Goal: Complete application form

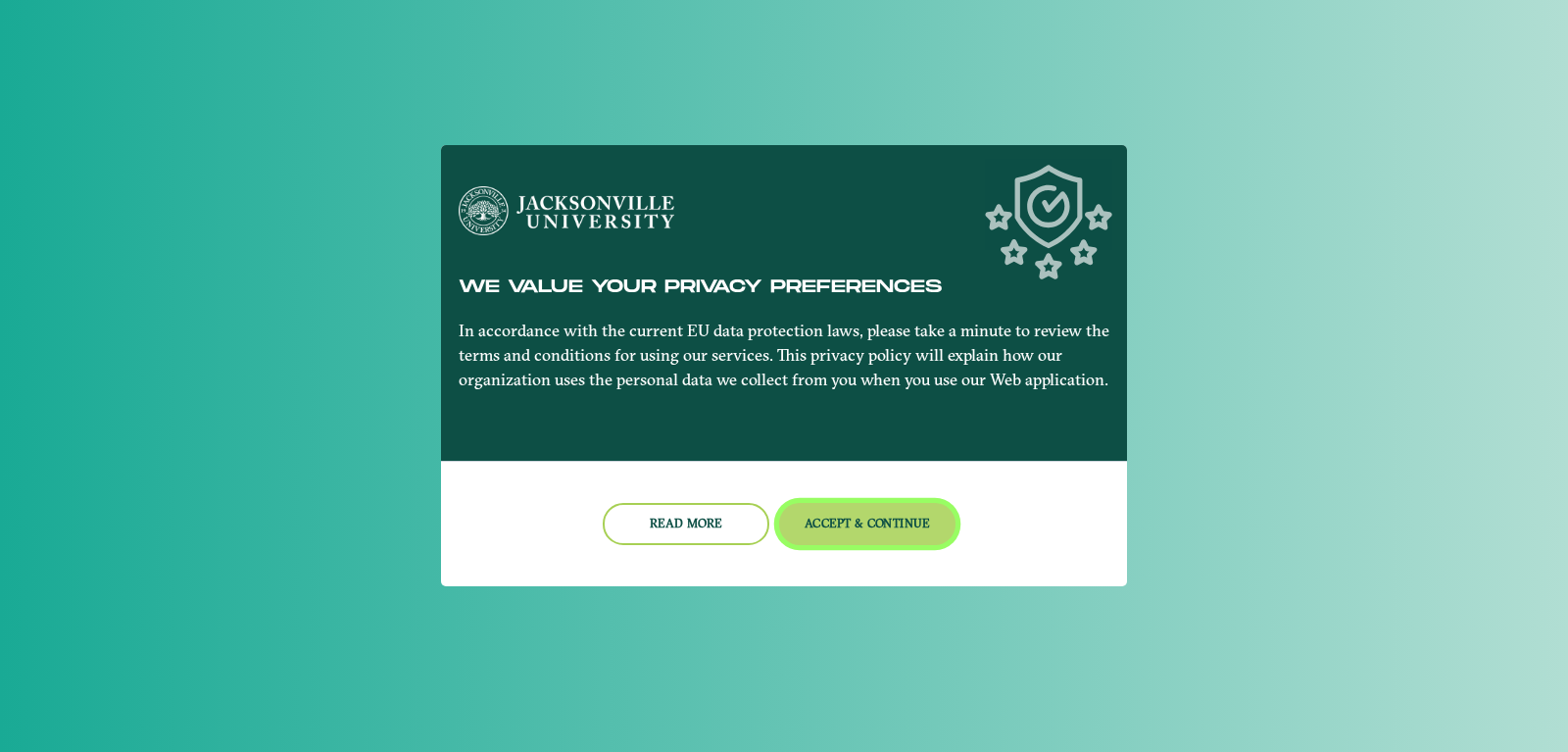
click at [827, 520] on button "Accept & Continue" at bounding box center [868, 524] width 177 height 42
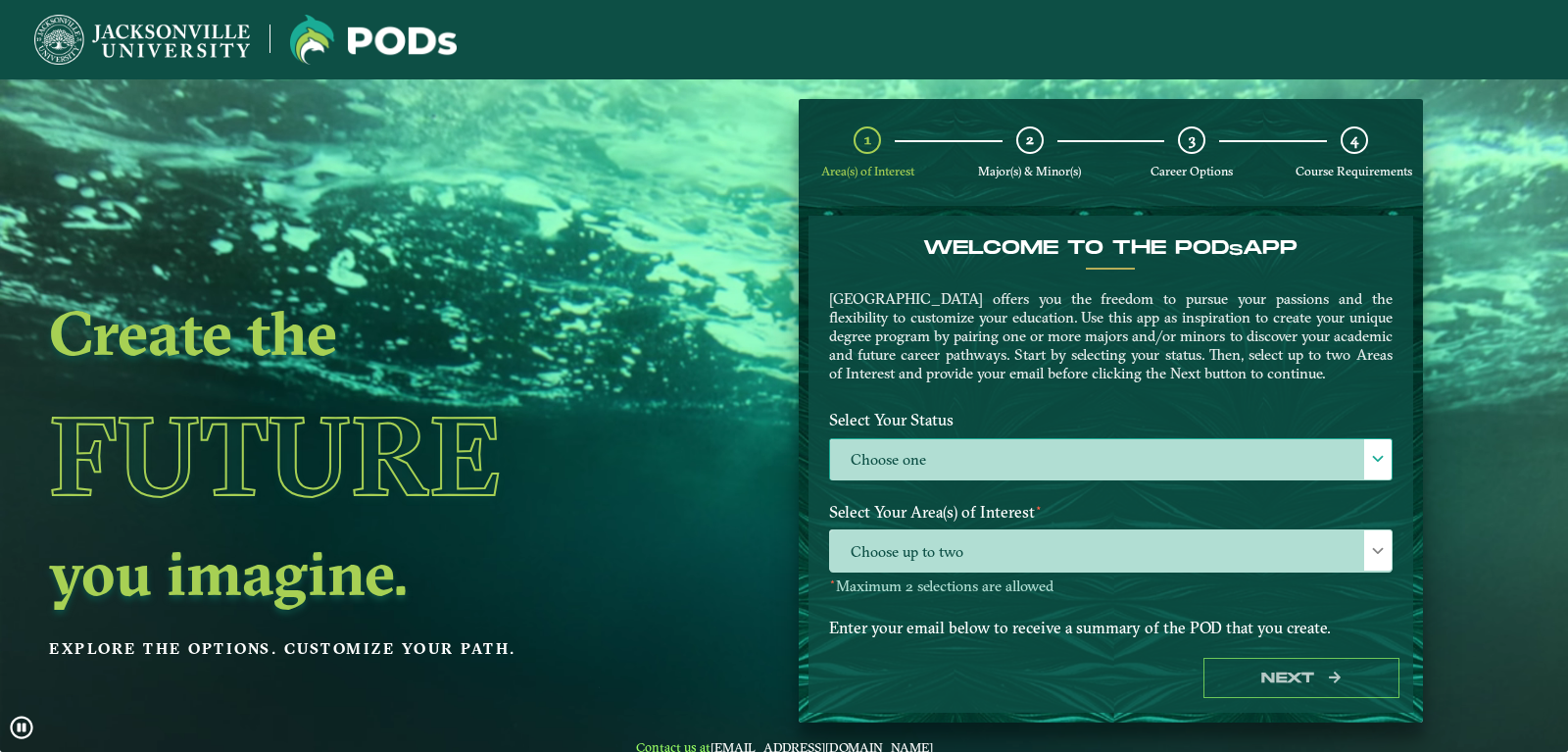
click at [1049, 447] on label "Choose one" at bounding box center [1111, 461] width 562 height 42
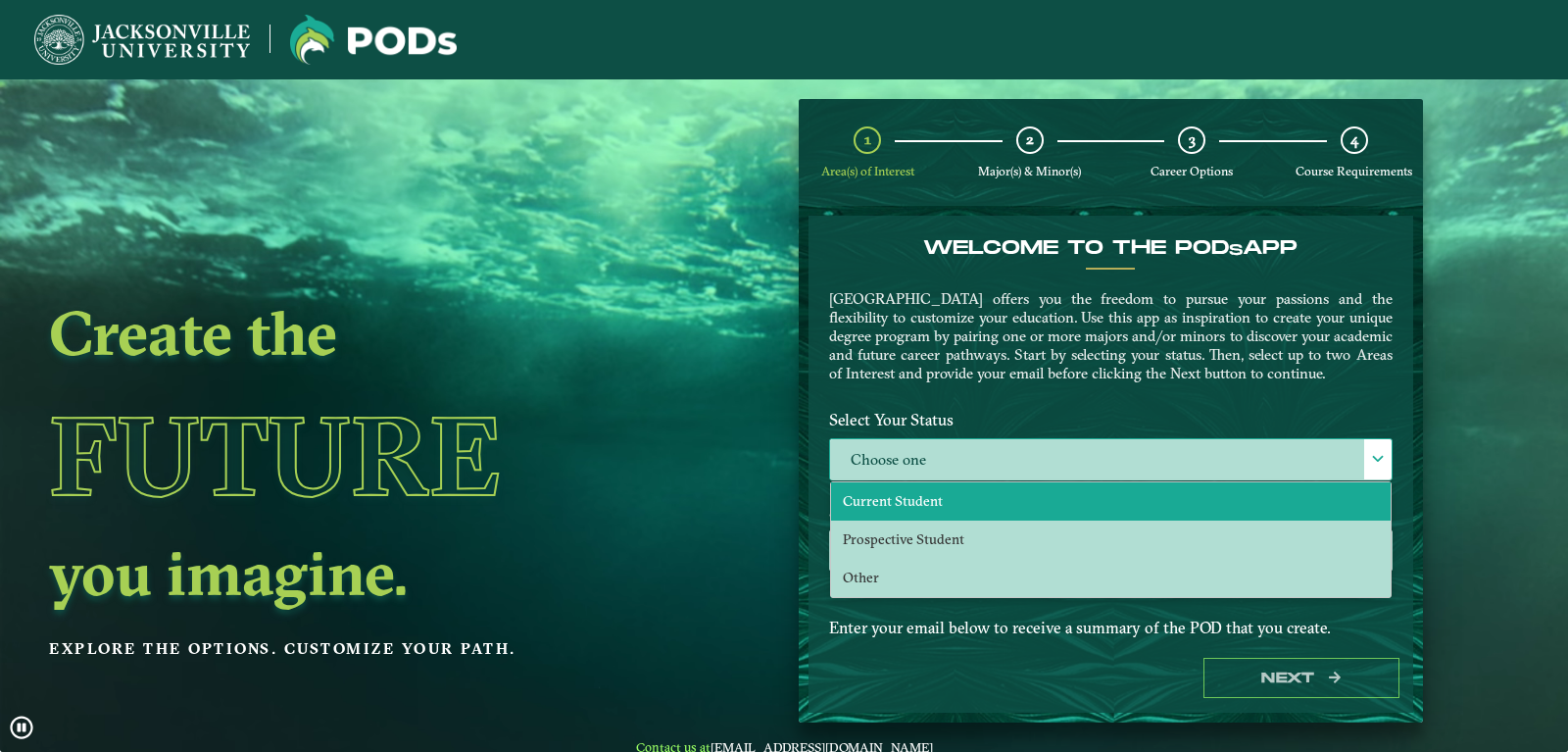
click at [931, 501] on span "Current Student" at bounding box center [893, 501] width 100 height 18
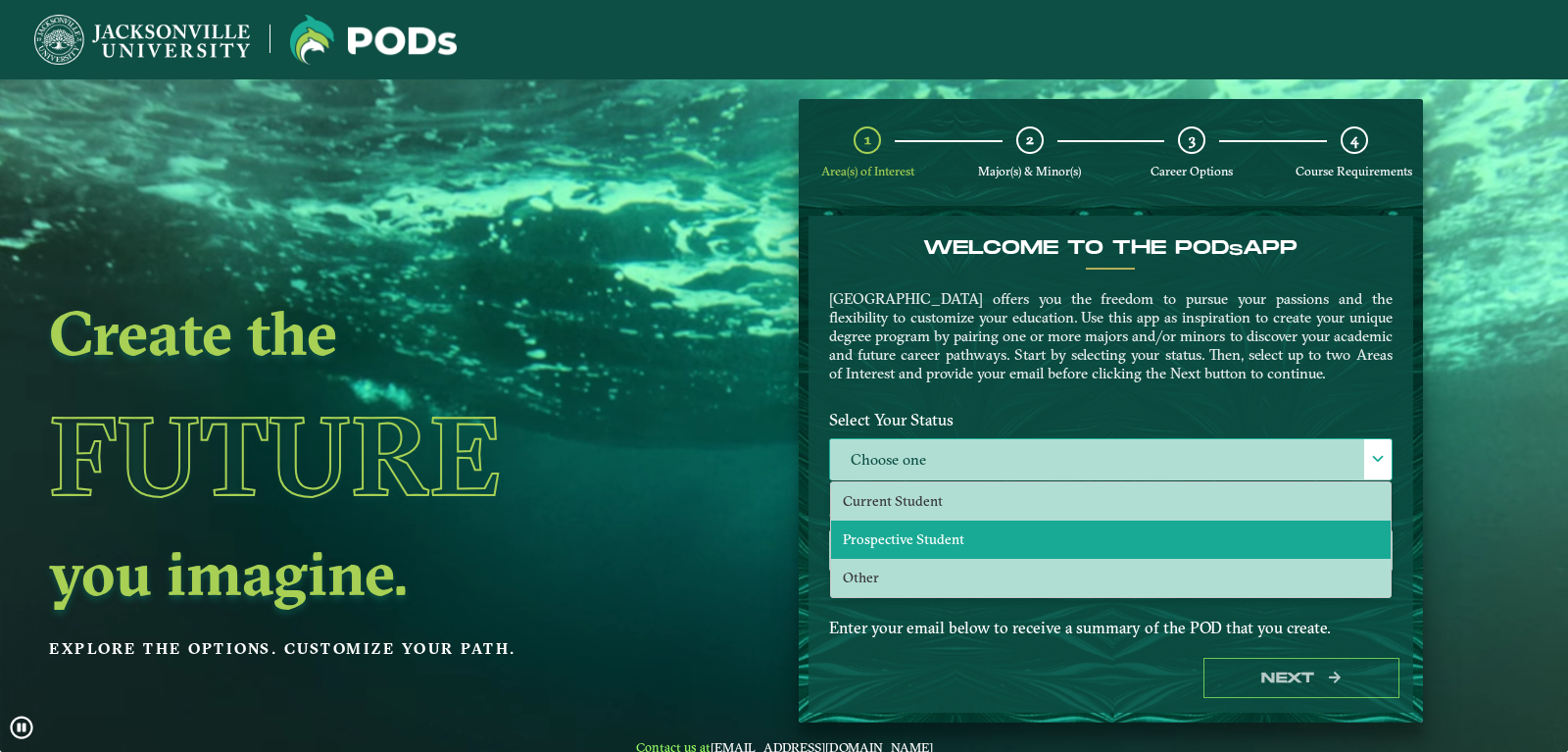
scroll to position [11, 91]
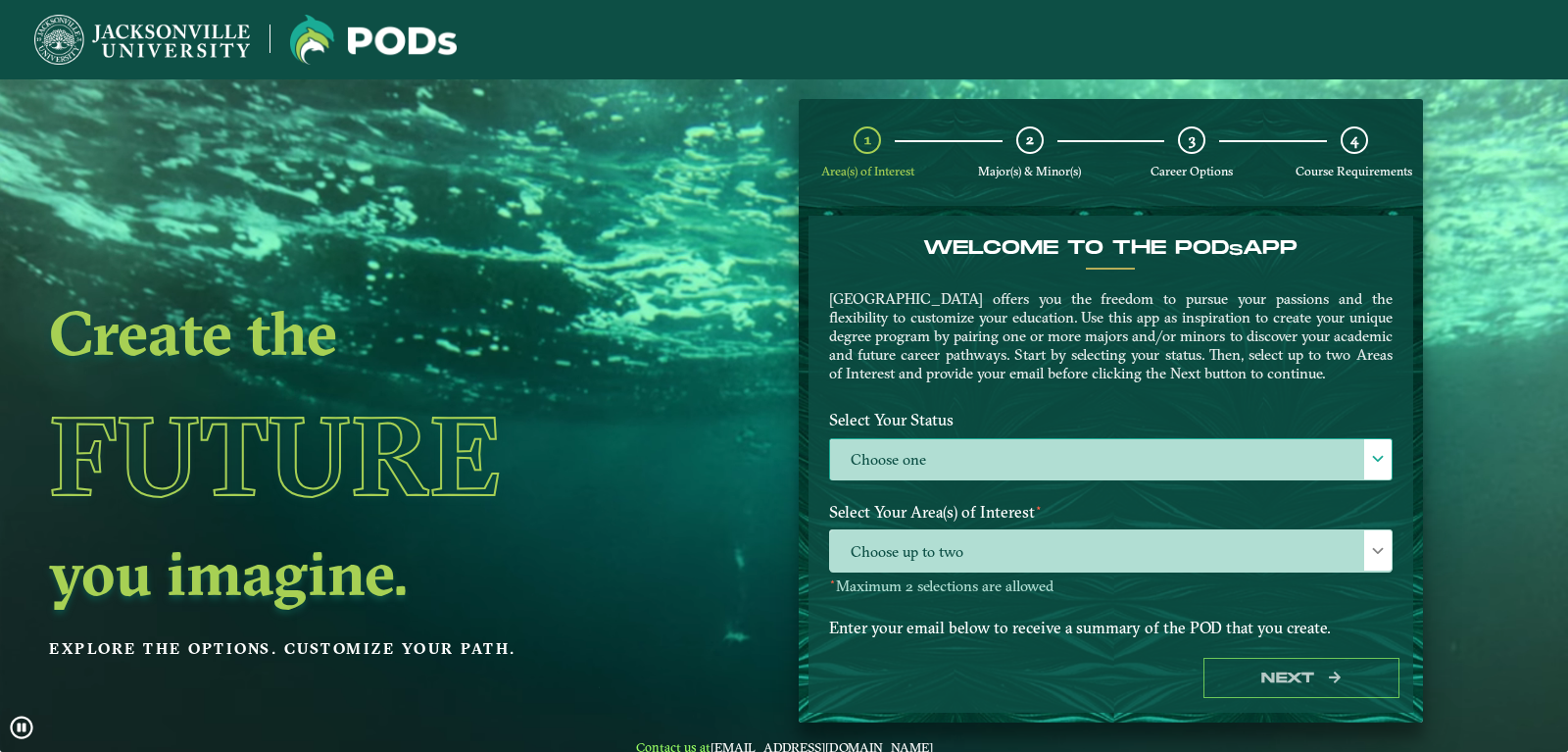
select select "[object Object]"
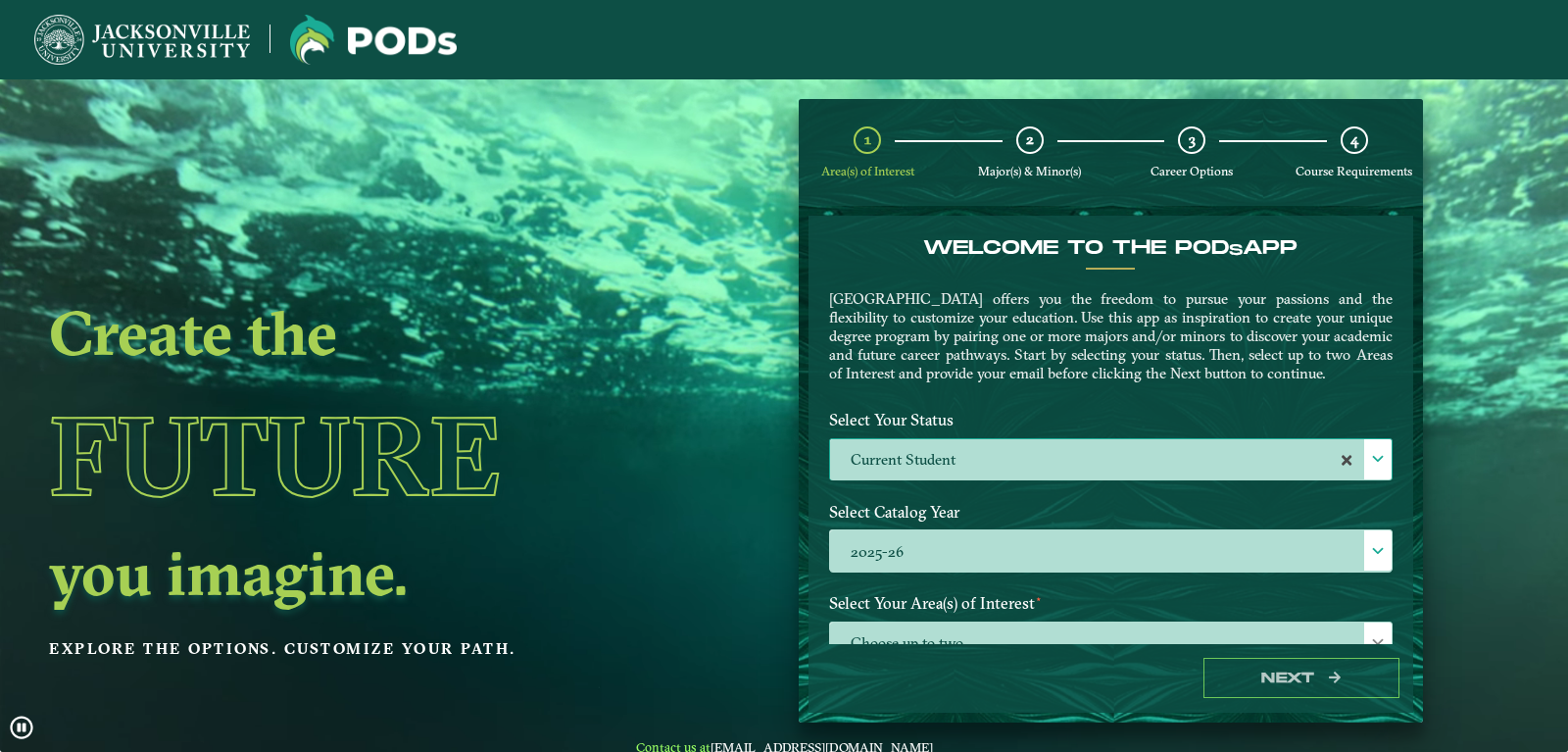
scroll to position [182, 0]
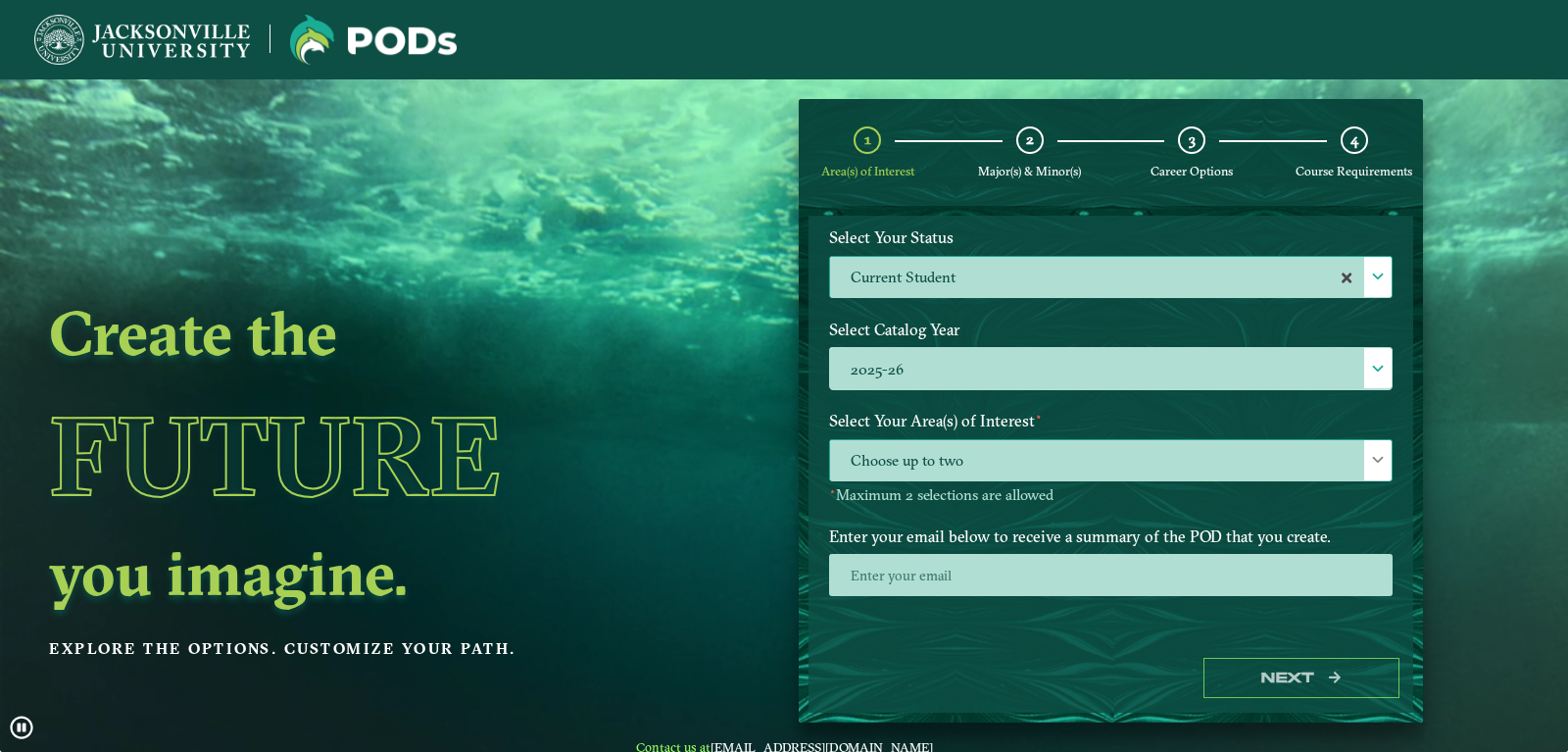
click at [970, 470] on span "Choose up to two" at bounding box center [1111, 462] width 562 height 42
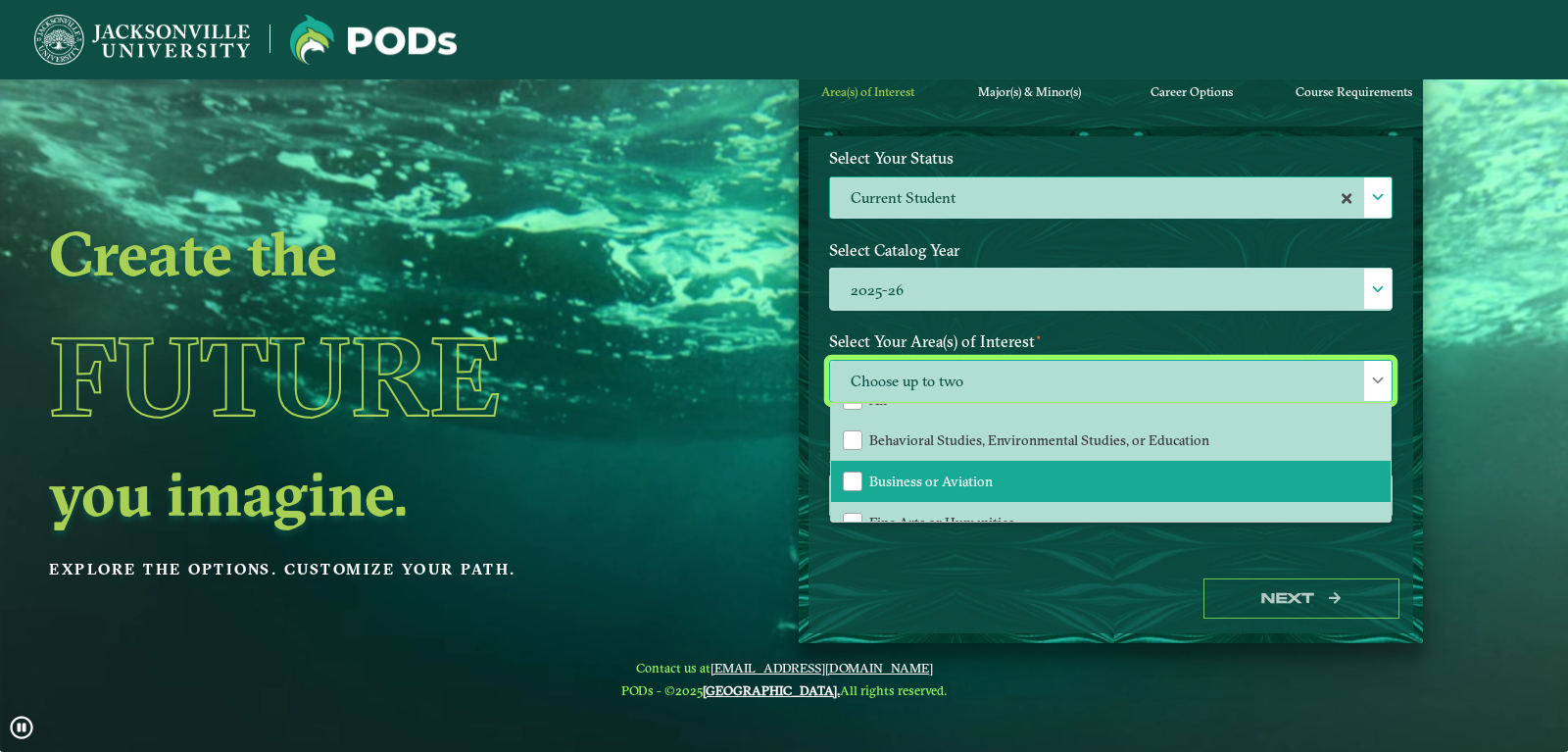
scroll to position [0, 0]
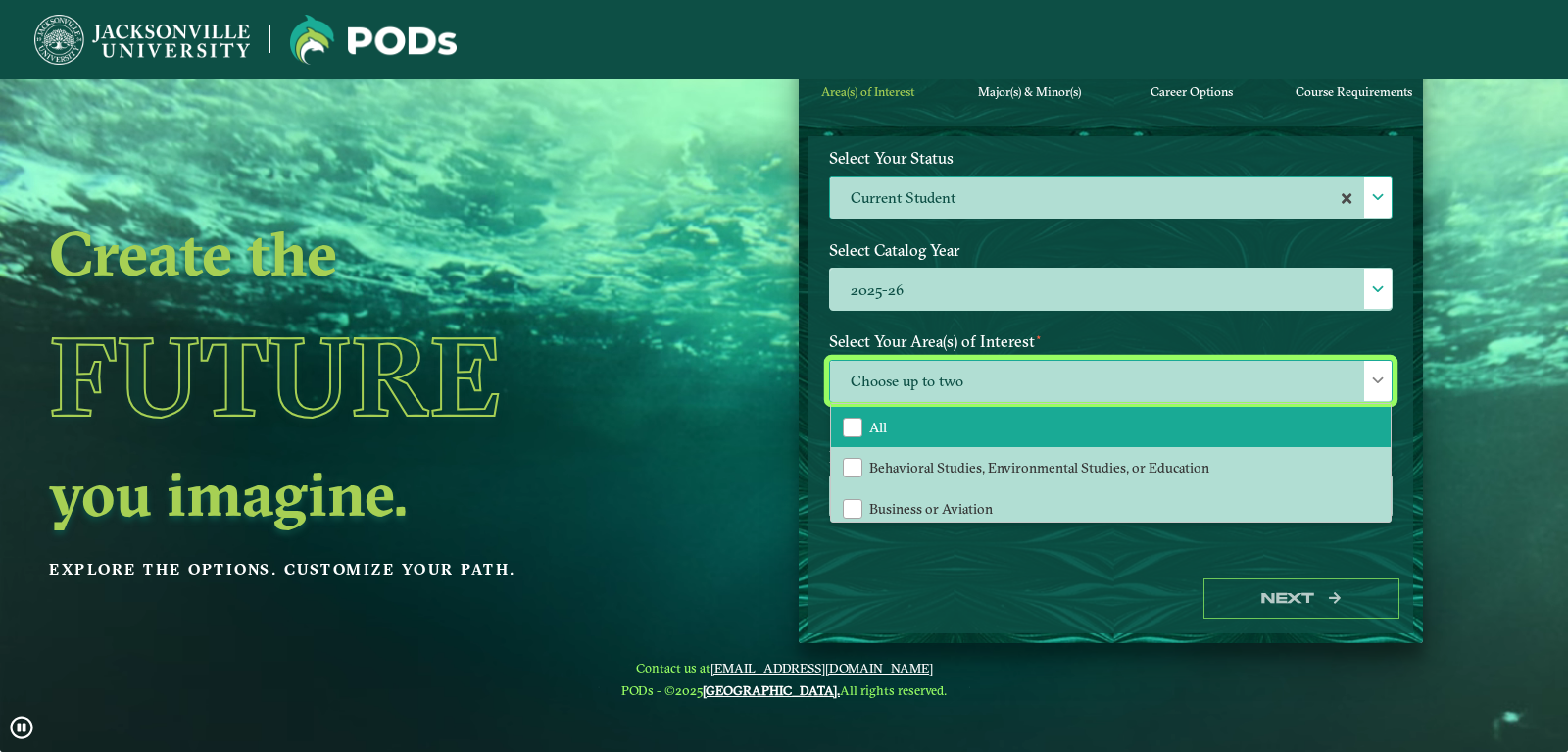
click at [978, 433] on li "All" at bounding box center [1111, 427] width 560 height 41
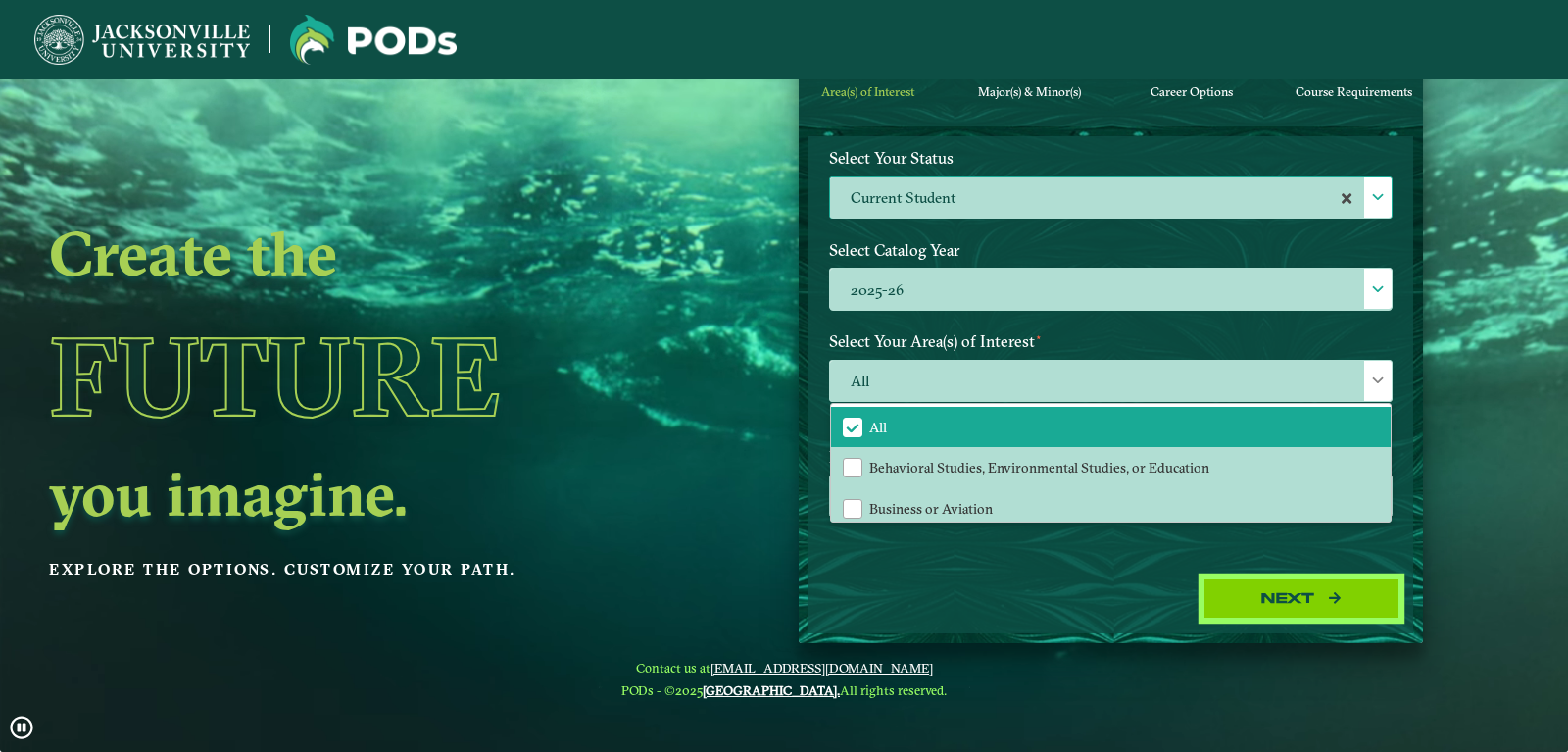
click at [1322, 615] on button "Next" at bounding box center [1302, 599] width 196 height 40
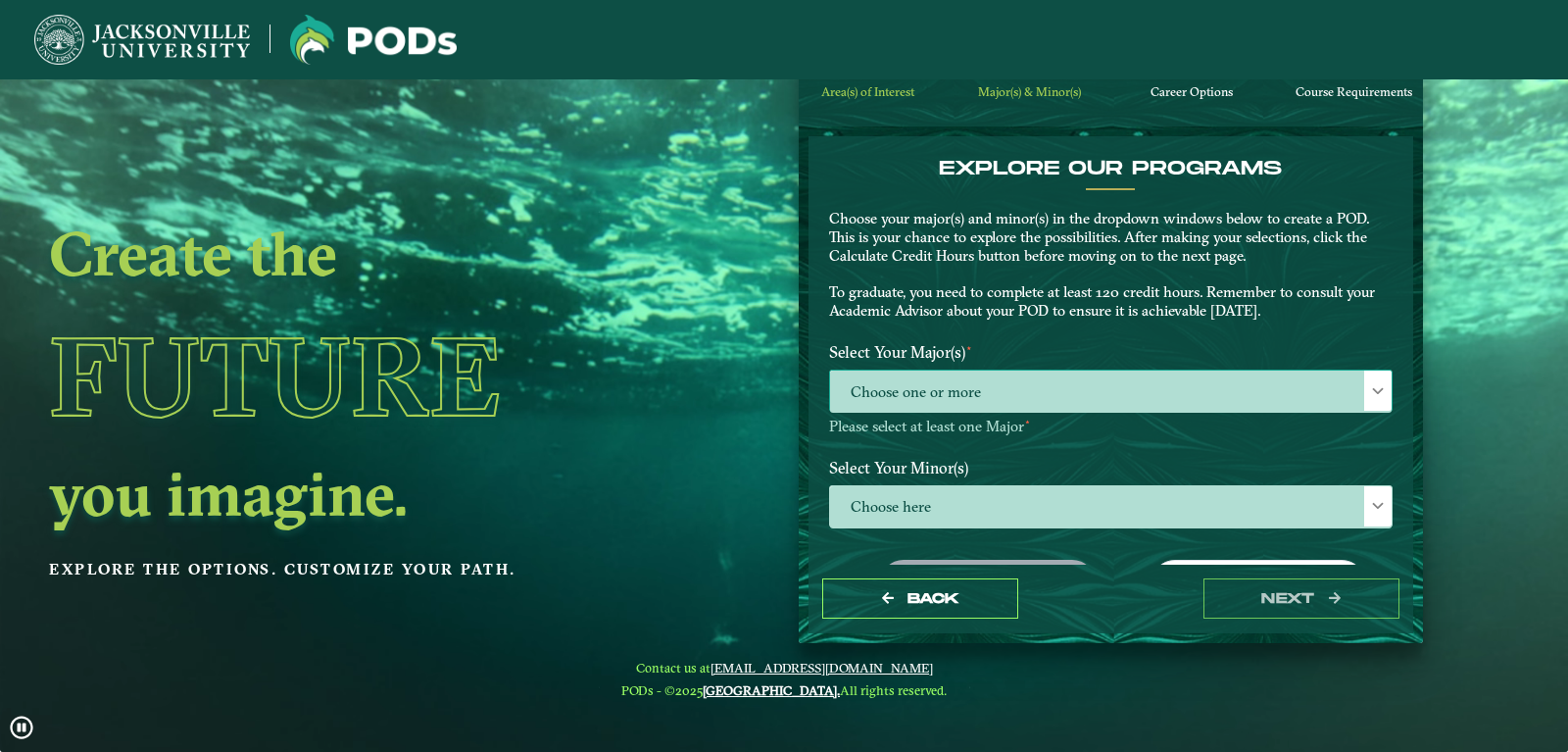
click at [1048, 398] on span "Choose one or more" at bounding box center [1111, 392] width 562 height 42
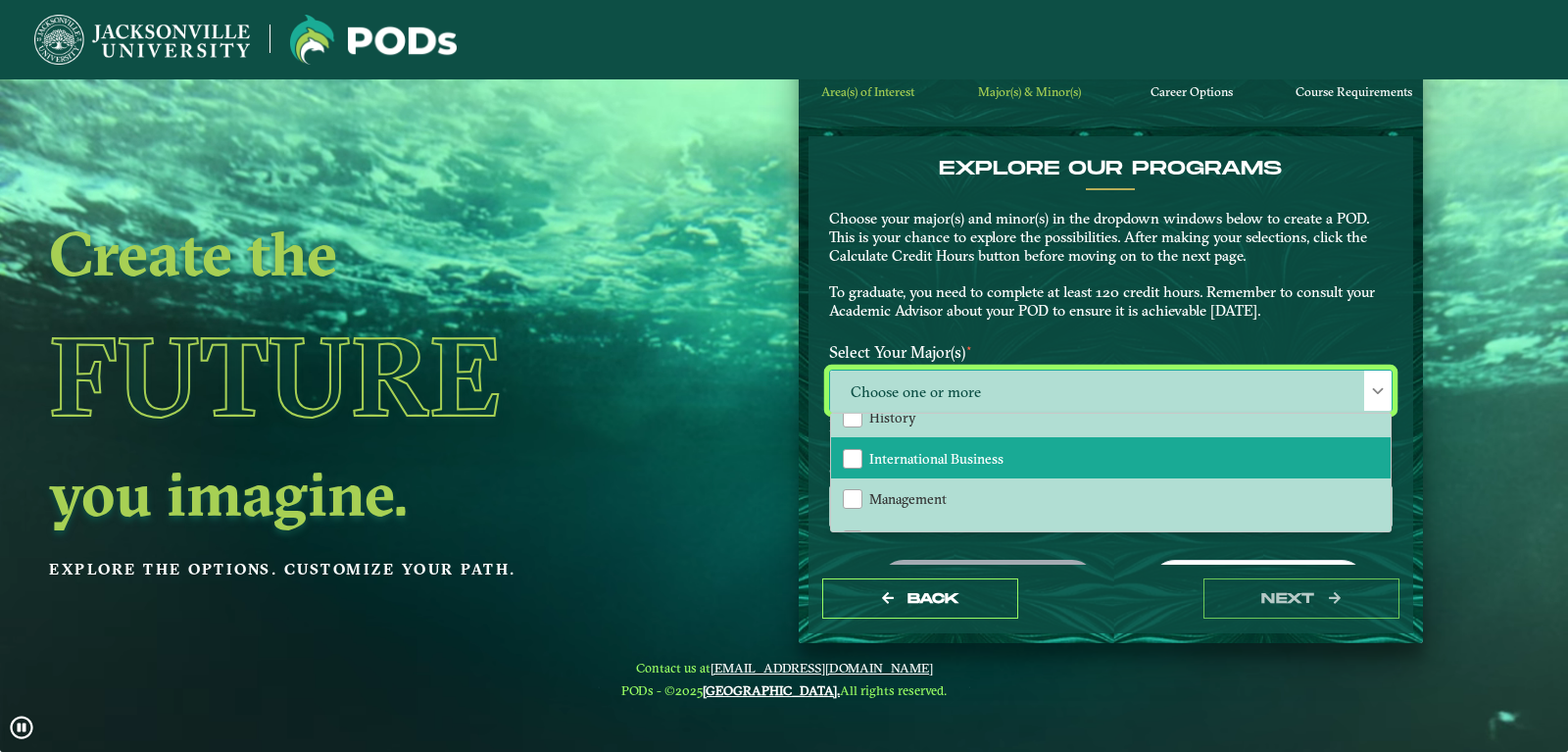
scroll to position [1271, 0]
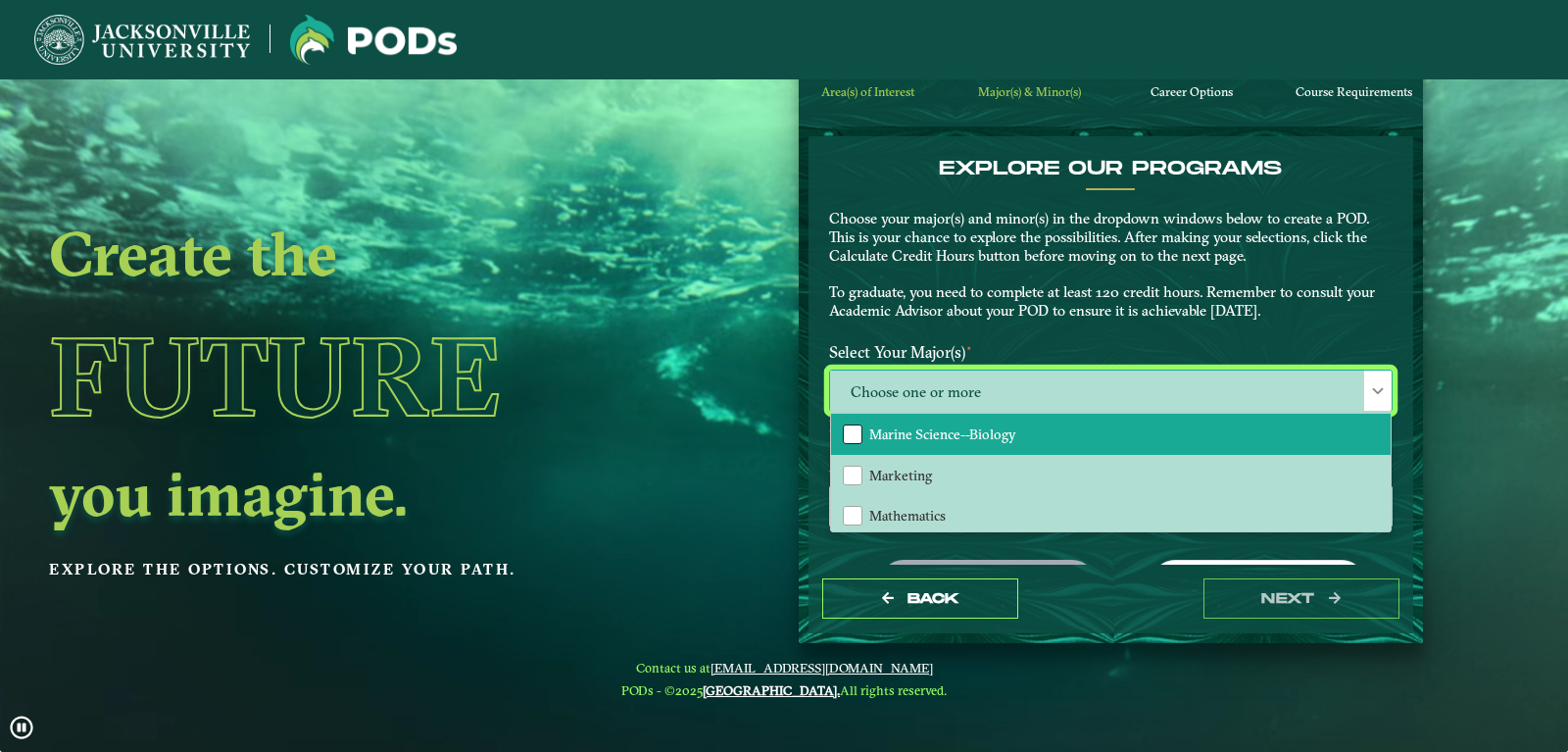
click at [860, 433] on div "Marine Science--Biology" at bounding box center [853, 435] width 20 height 20
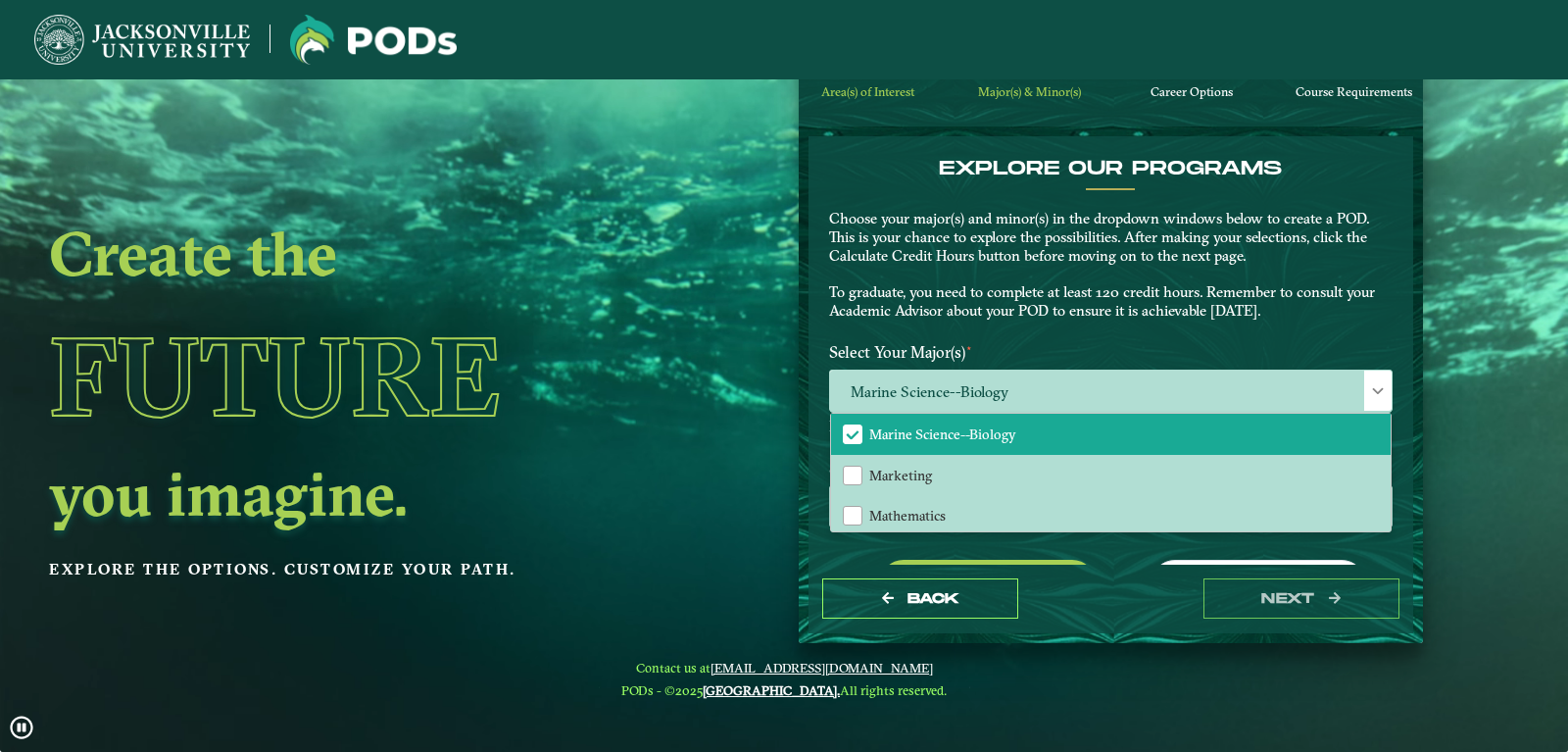
scroll to position [250, 0]
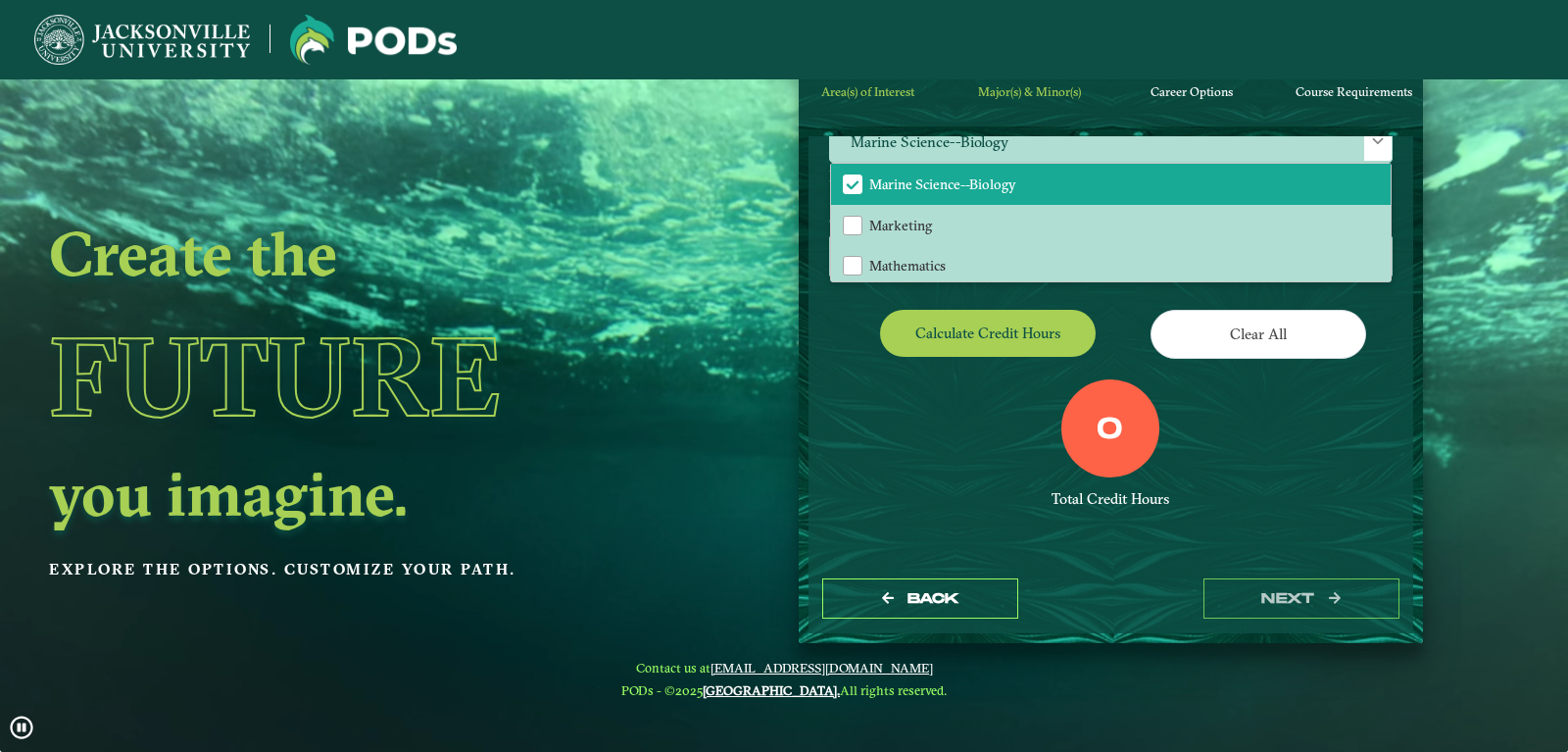
click at [1010, 360] on div "Calculate credit hours" at bounding box center [962, 337] width 296 height 55
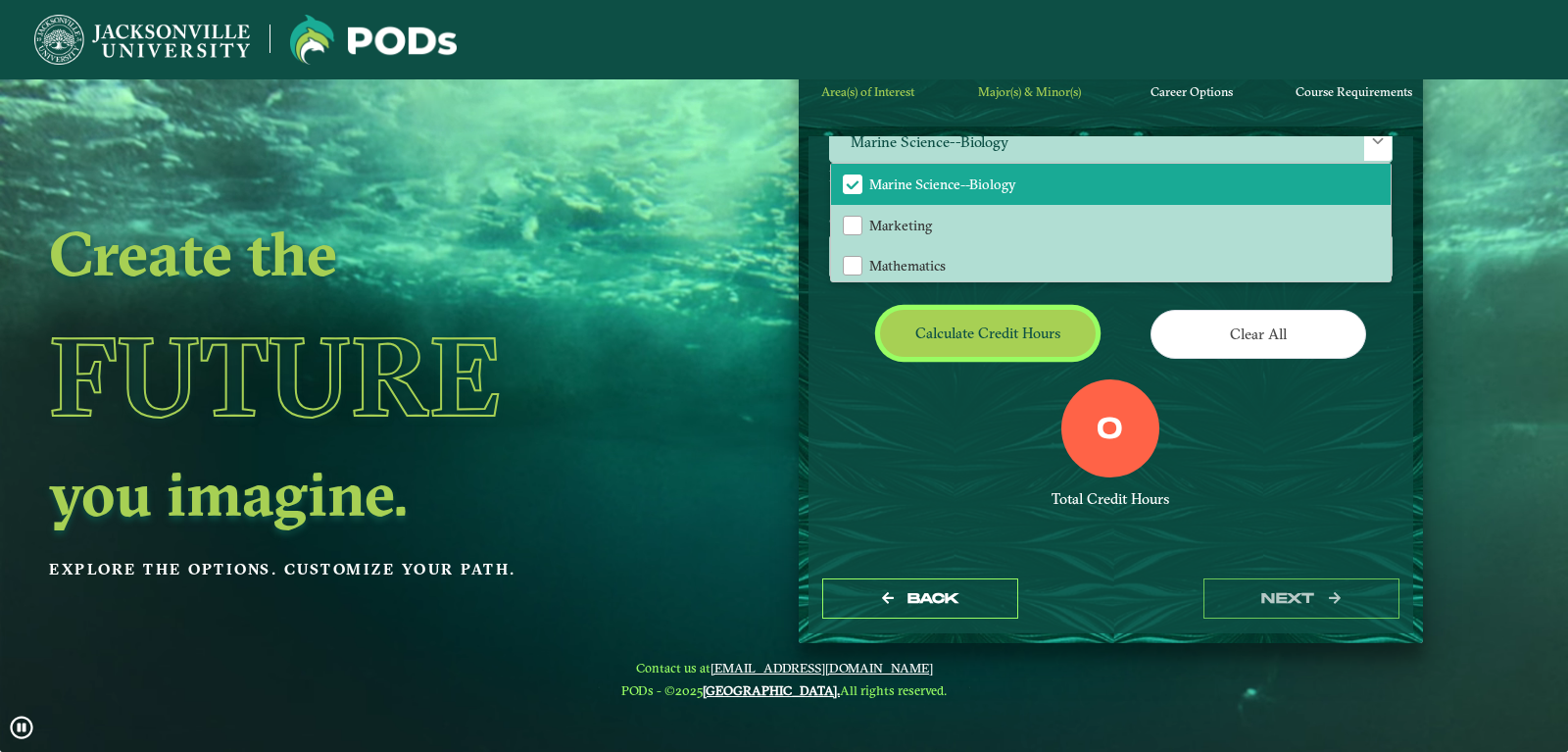
click at [1010, 351] on button "Calculate credit hours" at bounding box center [987, 333] width 216 height 46
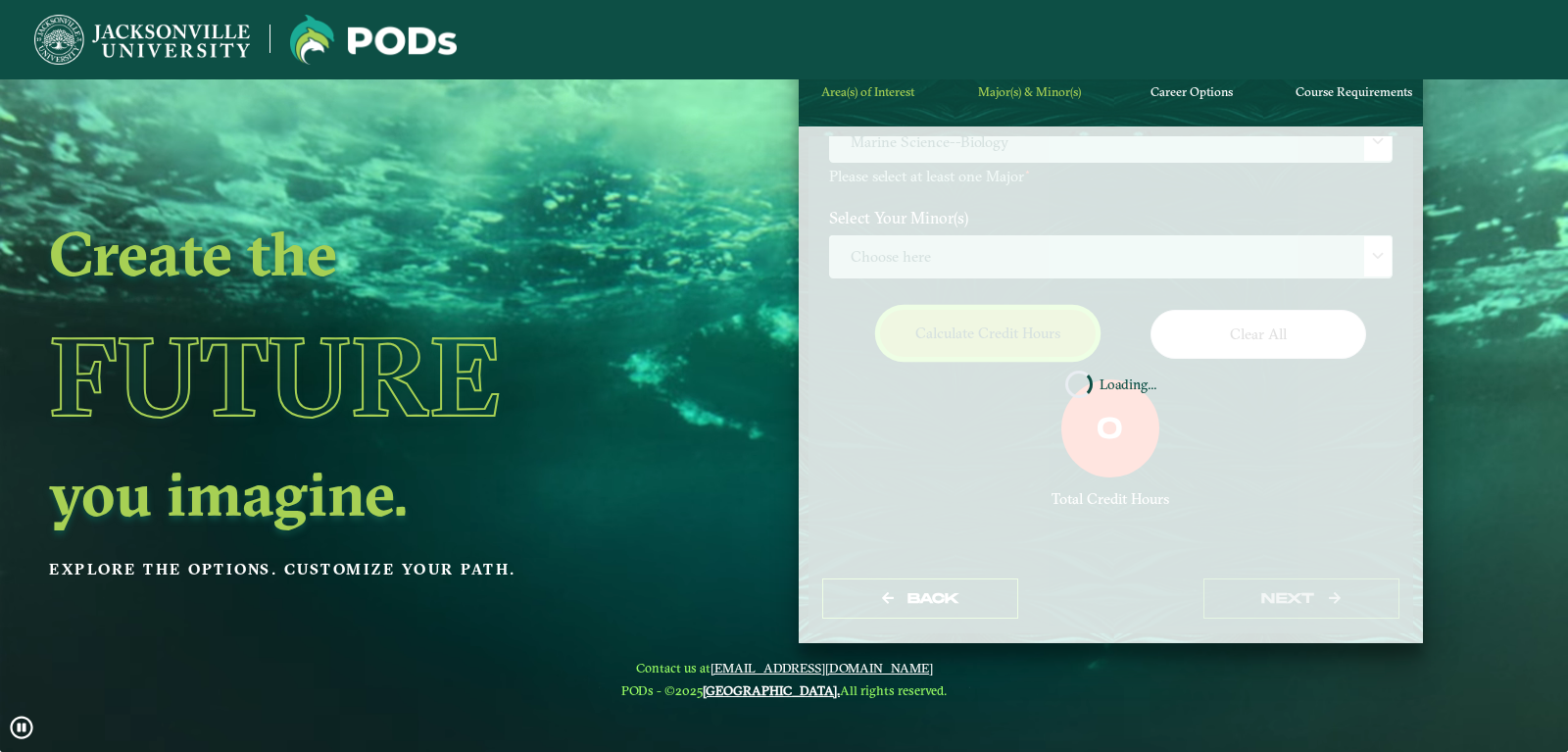
scroll to position [0, 0]
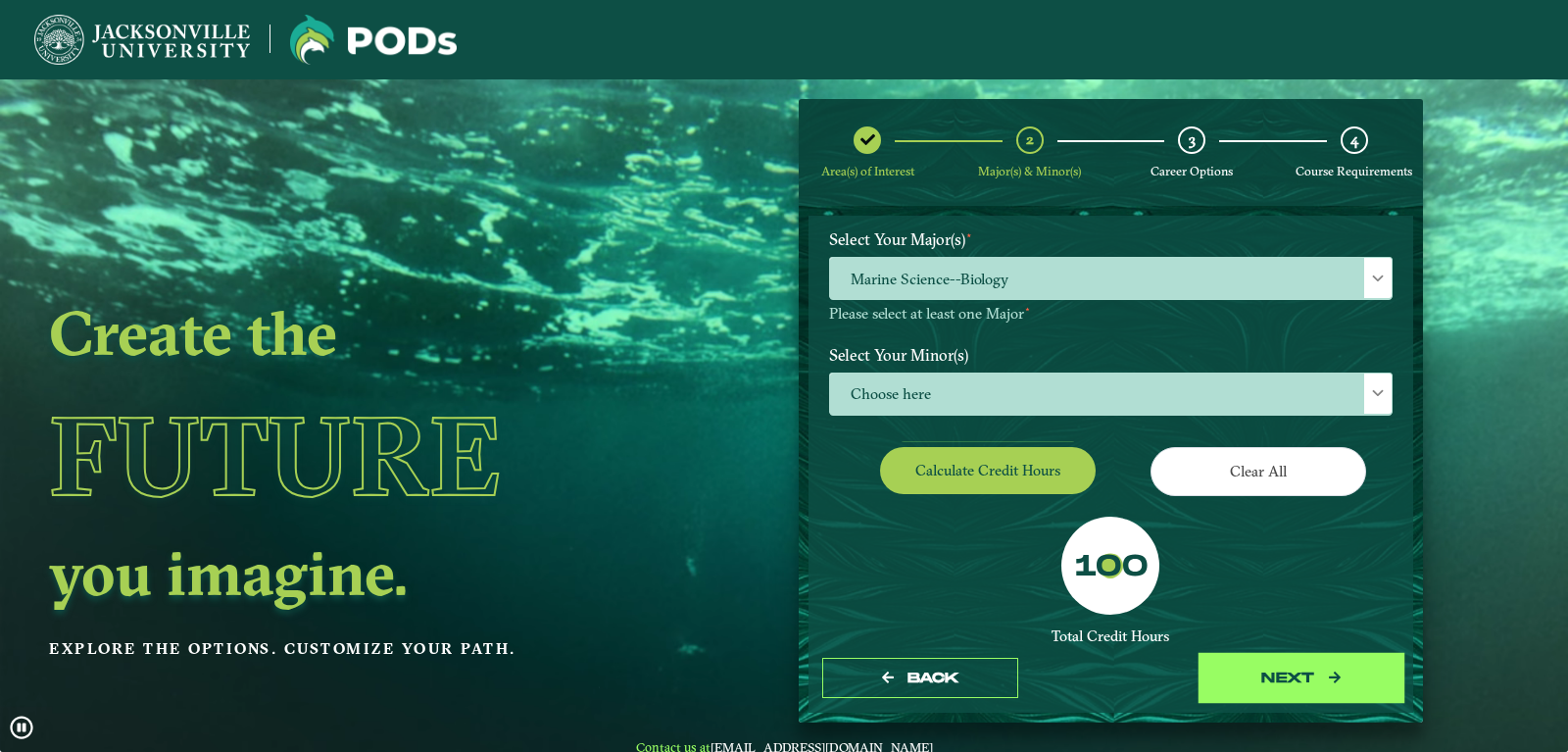
click at [1308, 676] on button "next" at bounding box center [1302, 678] width 196 height 40
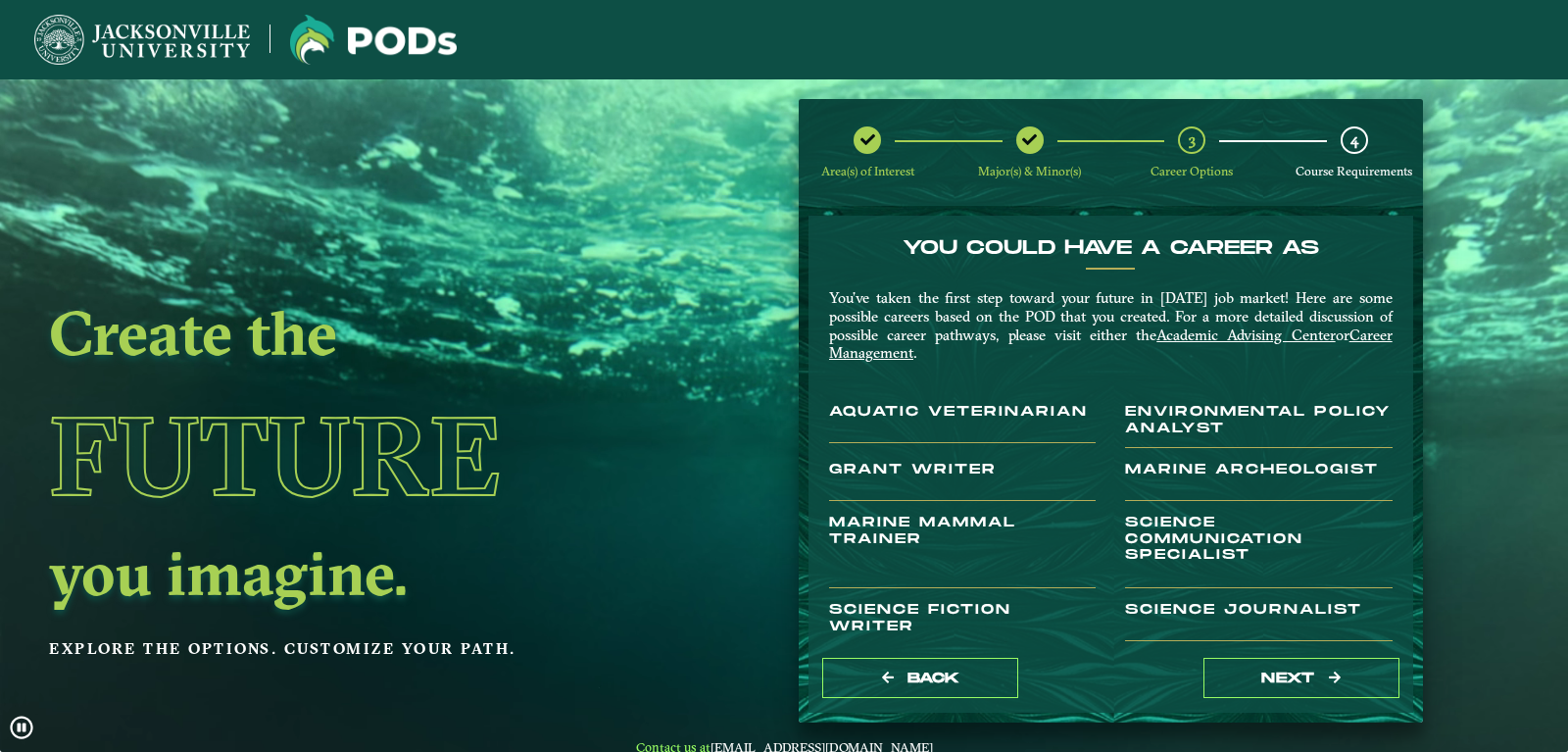
scroll to position [224, 0]
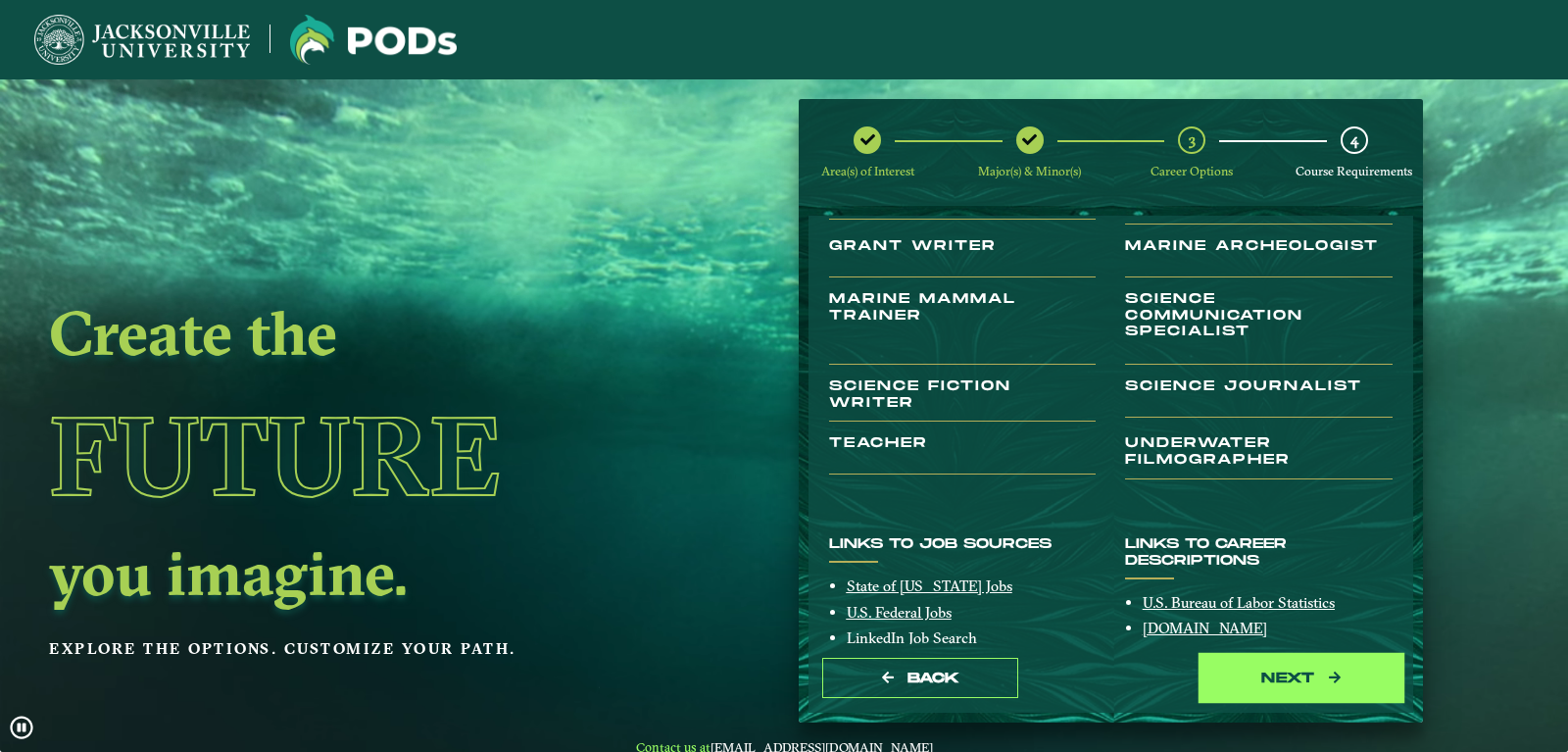
click at [1343, 659] on button "next" at bounding box center [1302, 678] width 196 height 40
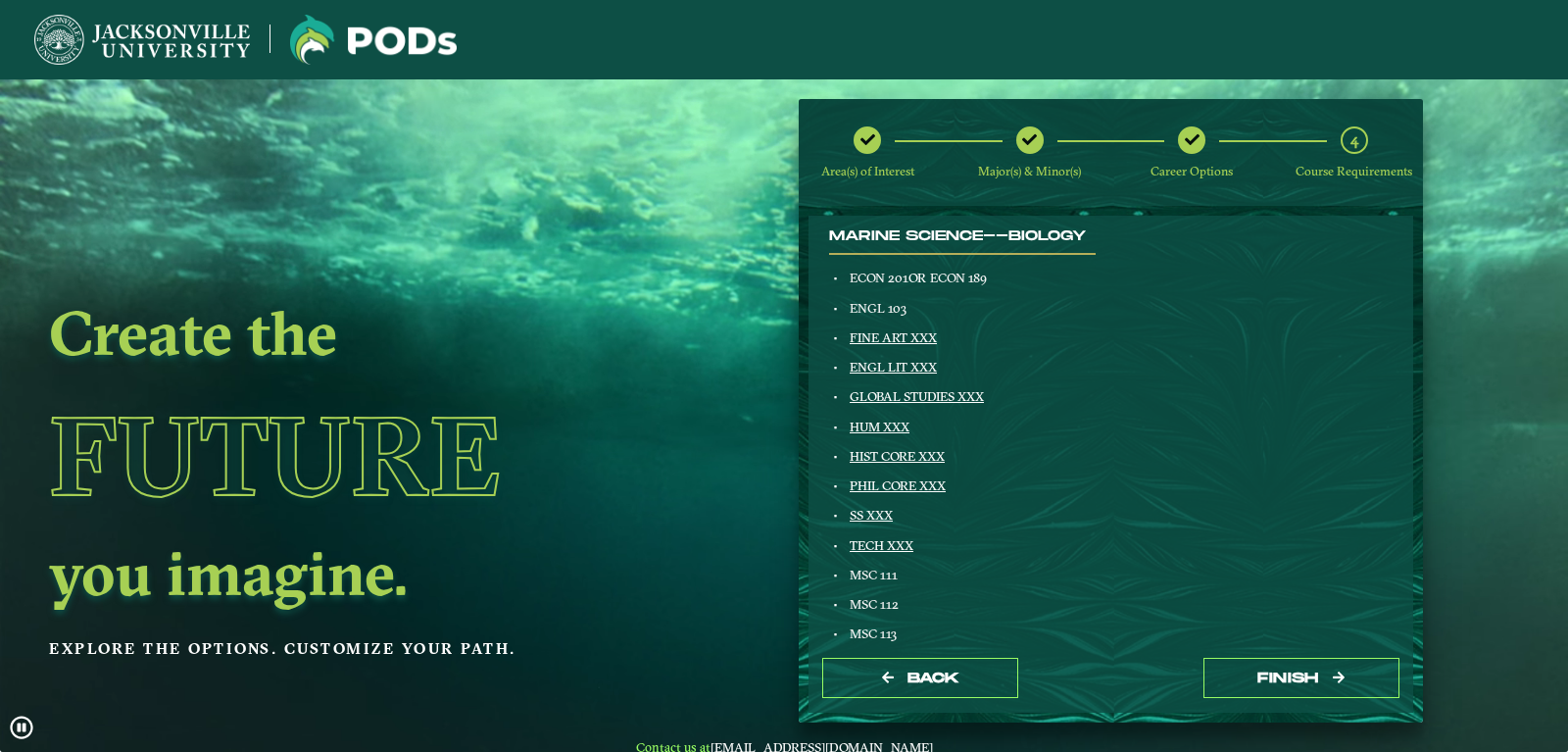
scroll to position [559, 0]
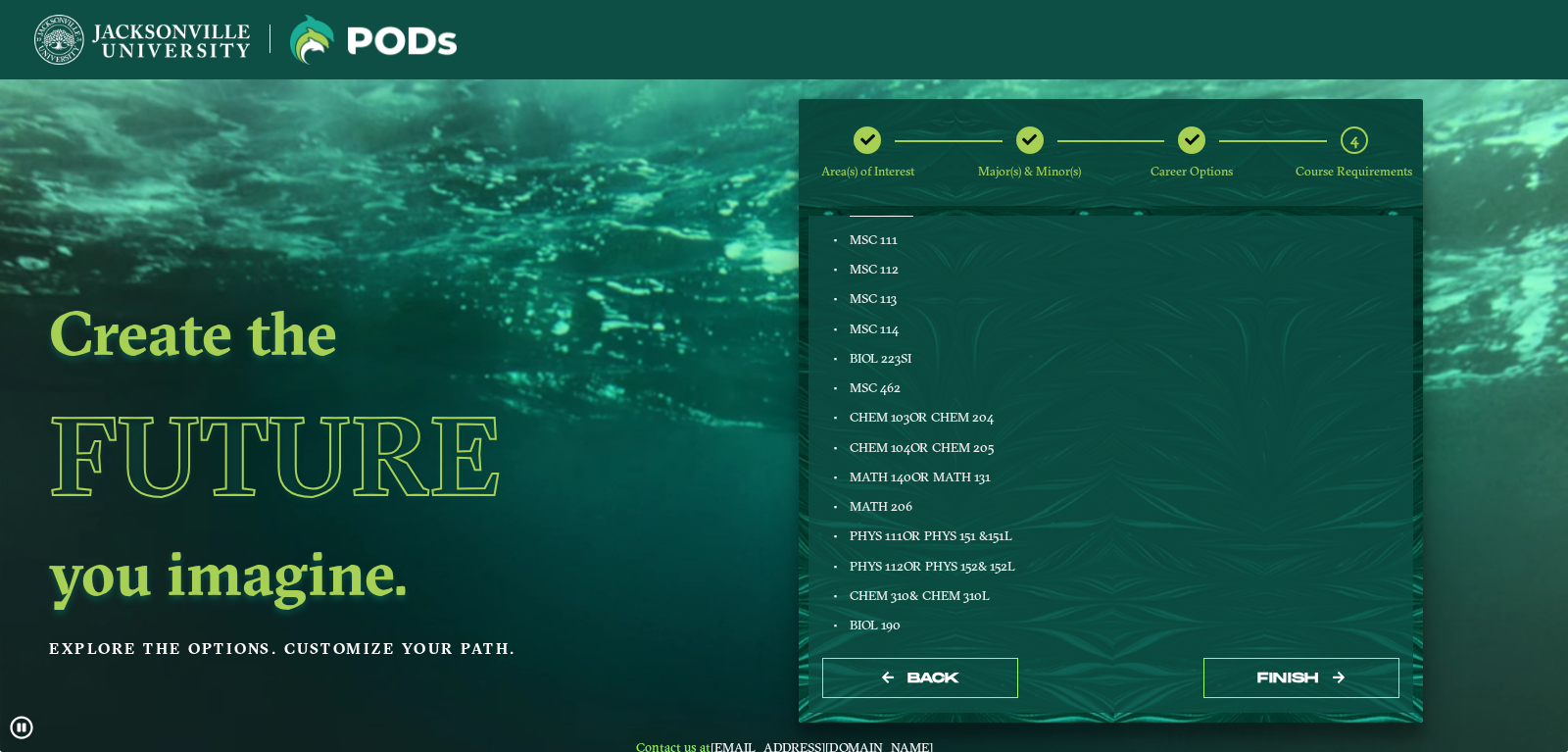
click at [899, 509] on span "MATH 206" at bounding box center [881, 506] width 63 height 16
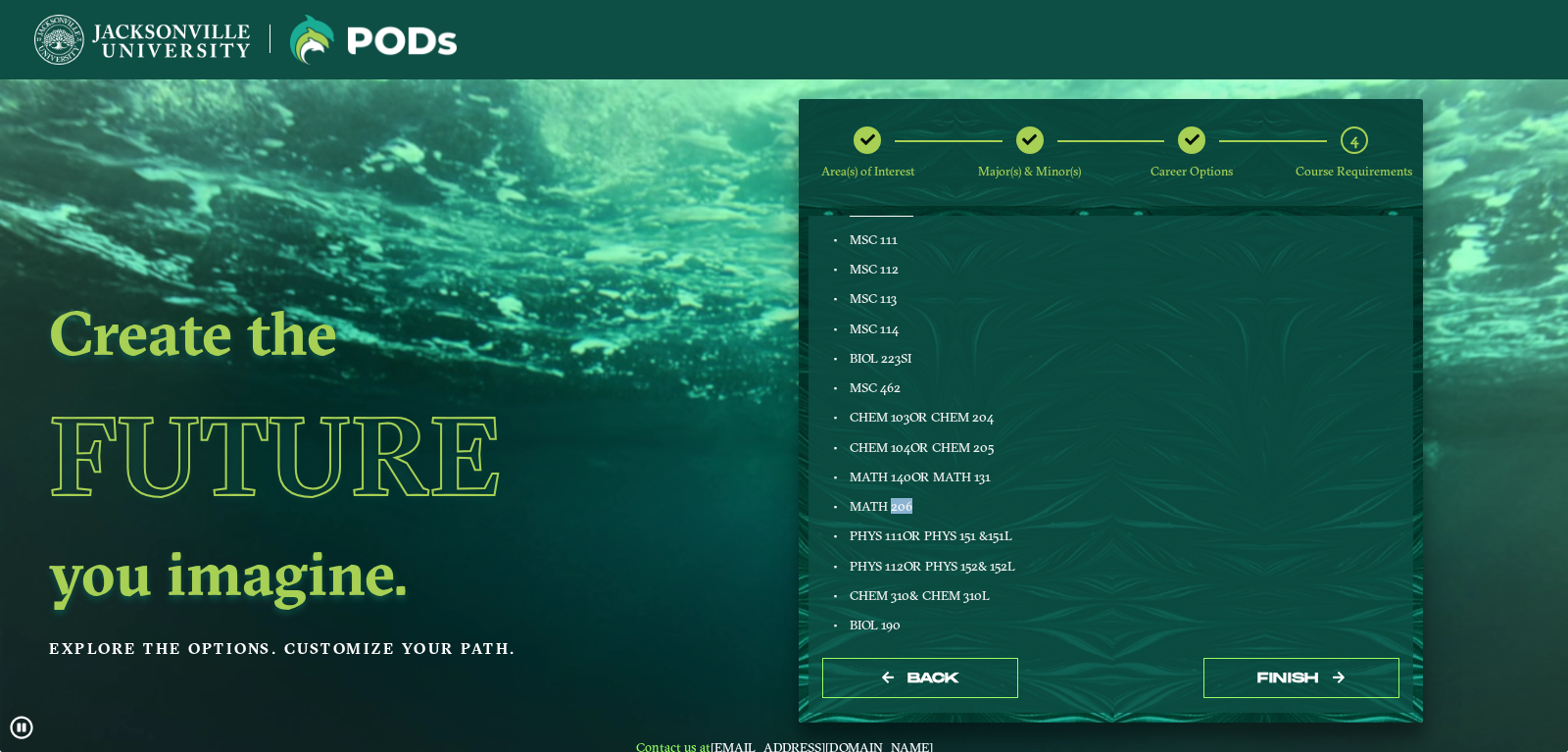
click at [898, 509] on span "MATH 206" at bounding box center [881, 506] width 63 height 16
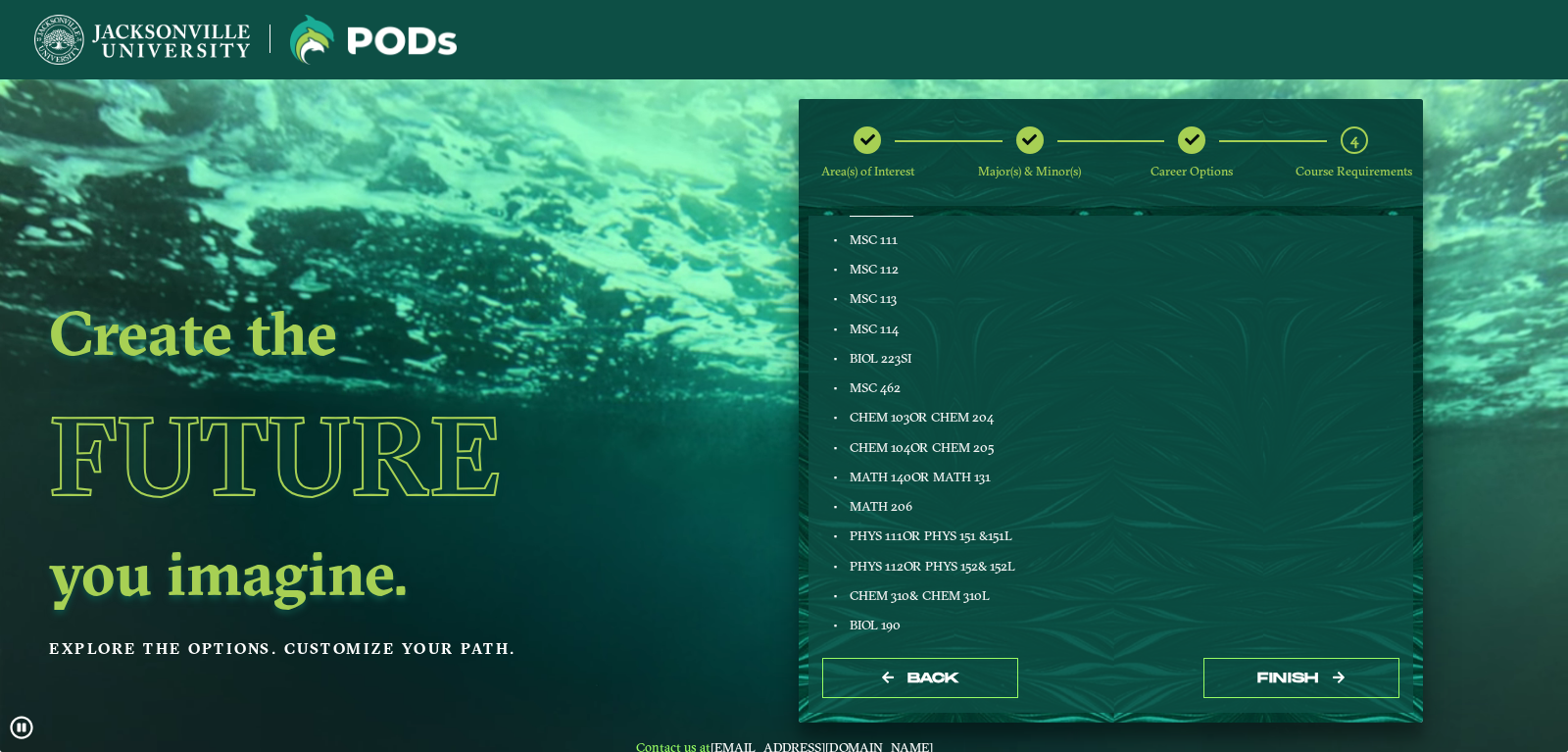
click at [898, 509] on span "MATH 206" at bounding box center [881, 506] width 63 height 16
